Goal: Find specific page/section: Find specific page/section

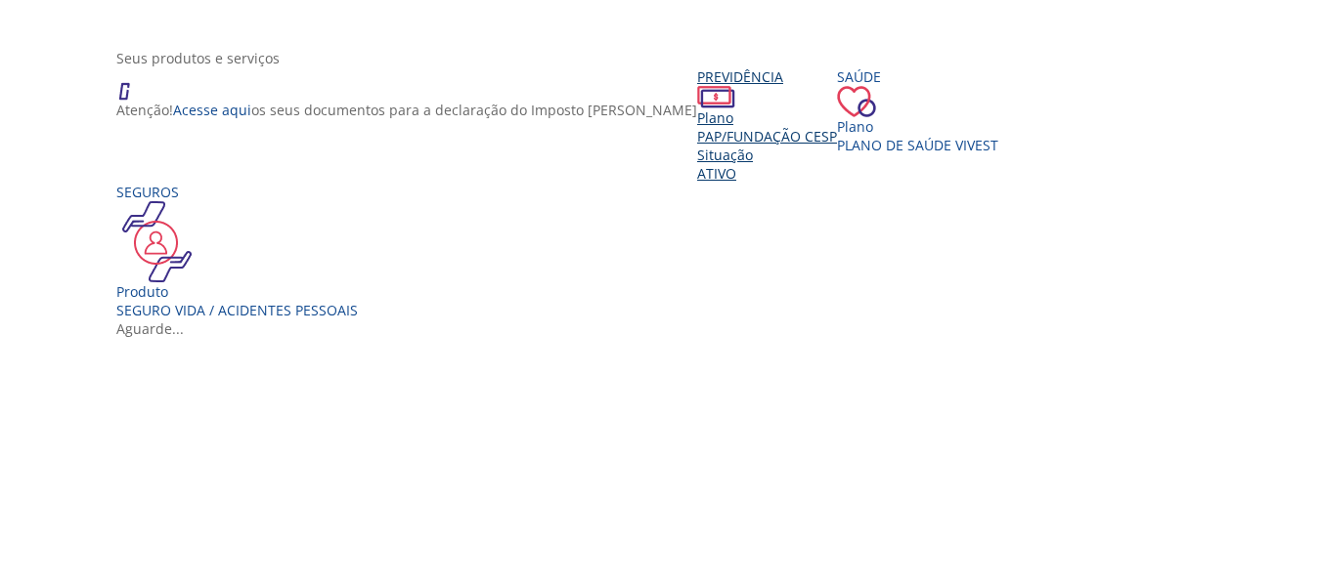
scroll to position [391, 0]
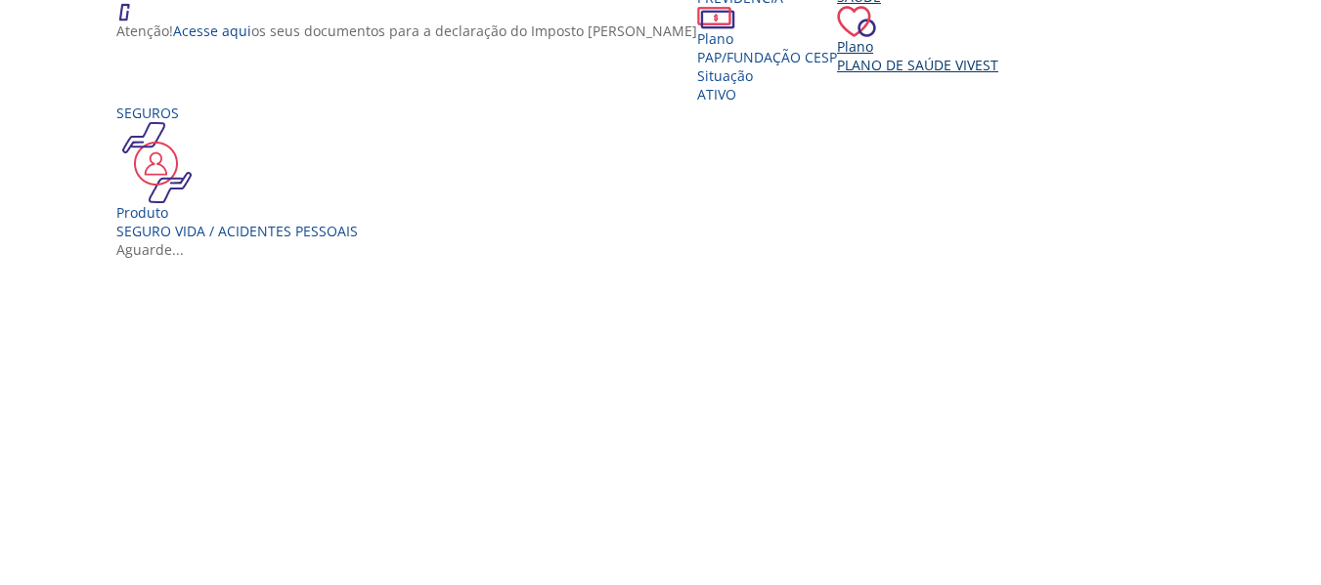
click at [837, 74] on span "Plano de Saúde VIVEST" at bounding box center [917, 65] width 161 height 19
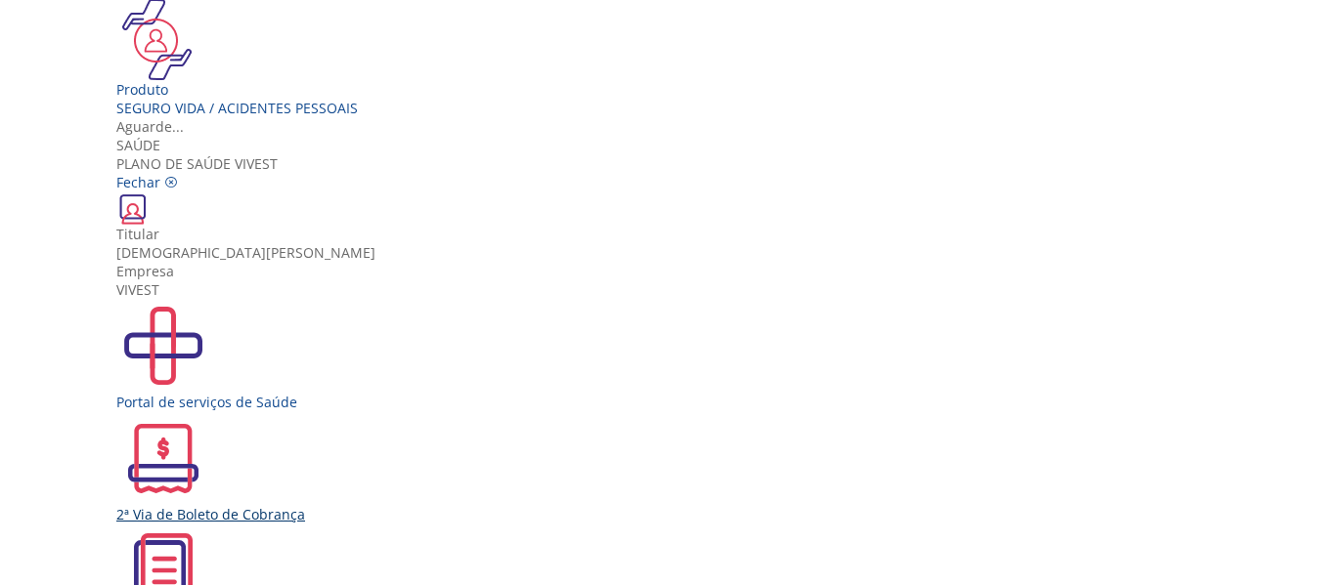
scroll to position [489, 0]
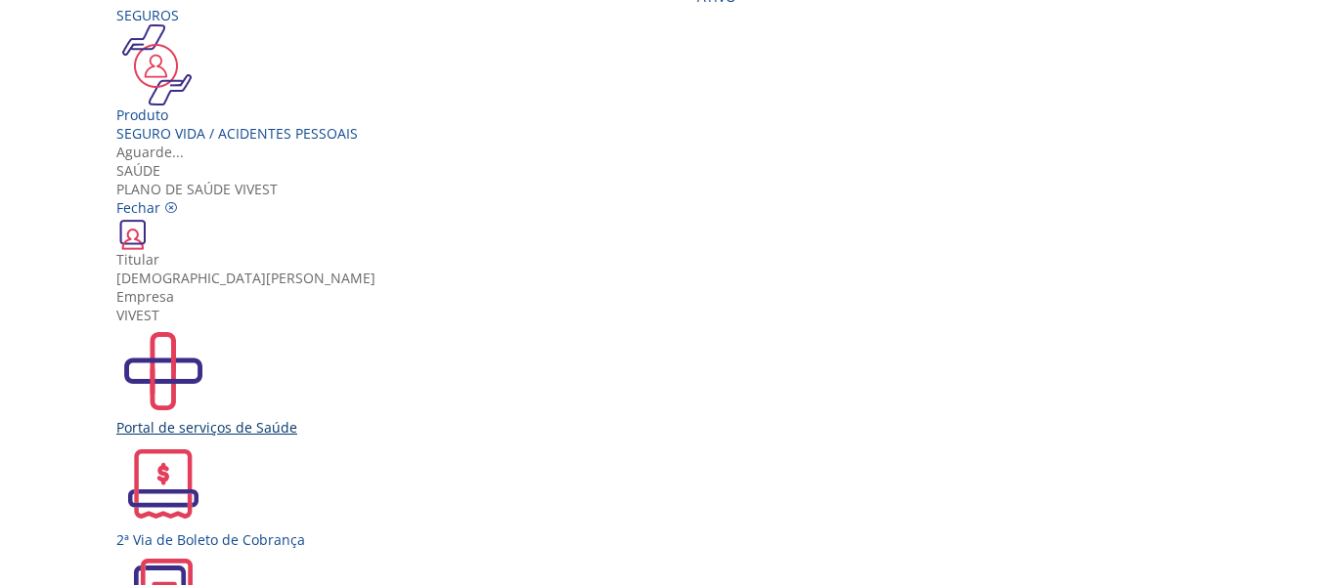
click at [377, 418] on div "Portal de serviços de Saúde" at bounding box center [667, 427] width 1103 height 19
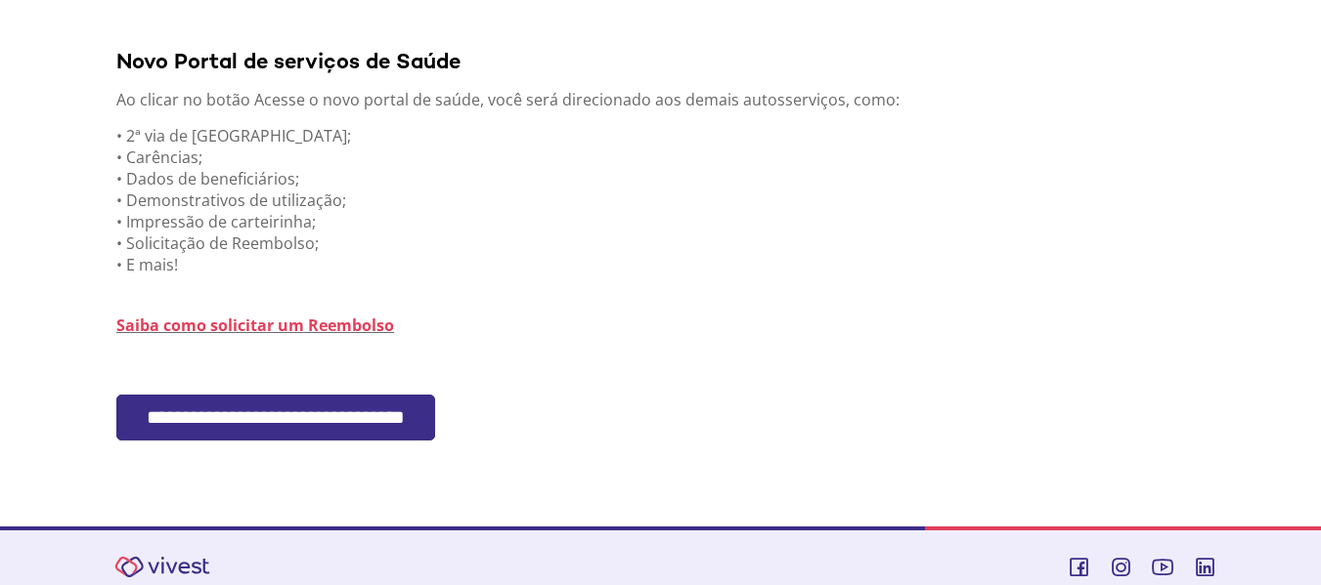
scroll to position [534, 0]
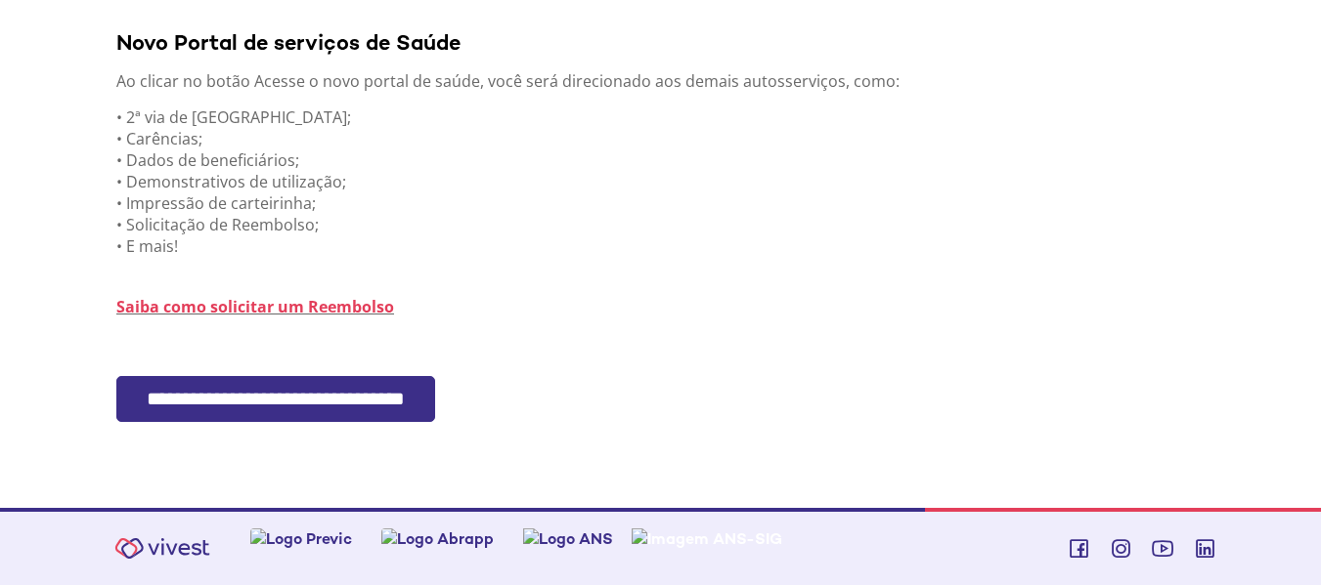
click at [306, 402] on input "**********" at bounding box center [275, 399] width 319 height 46
